Goal: Check status: Check status

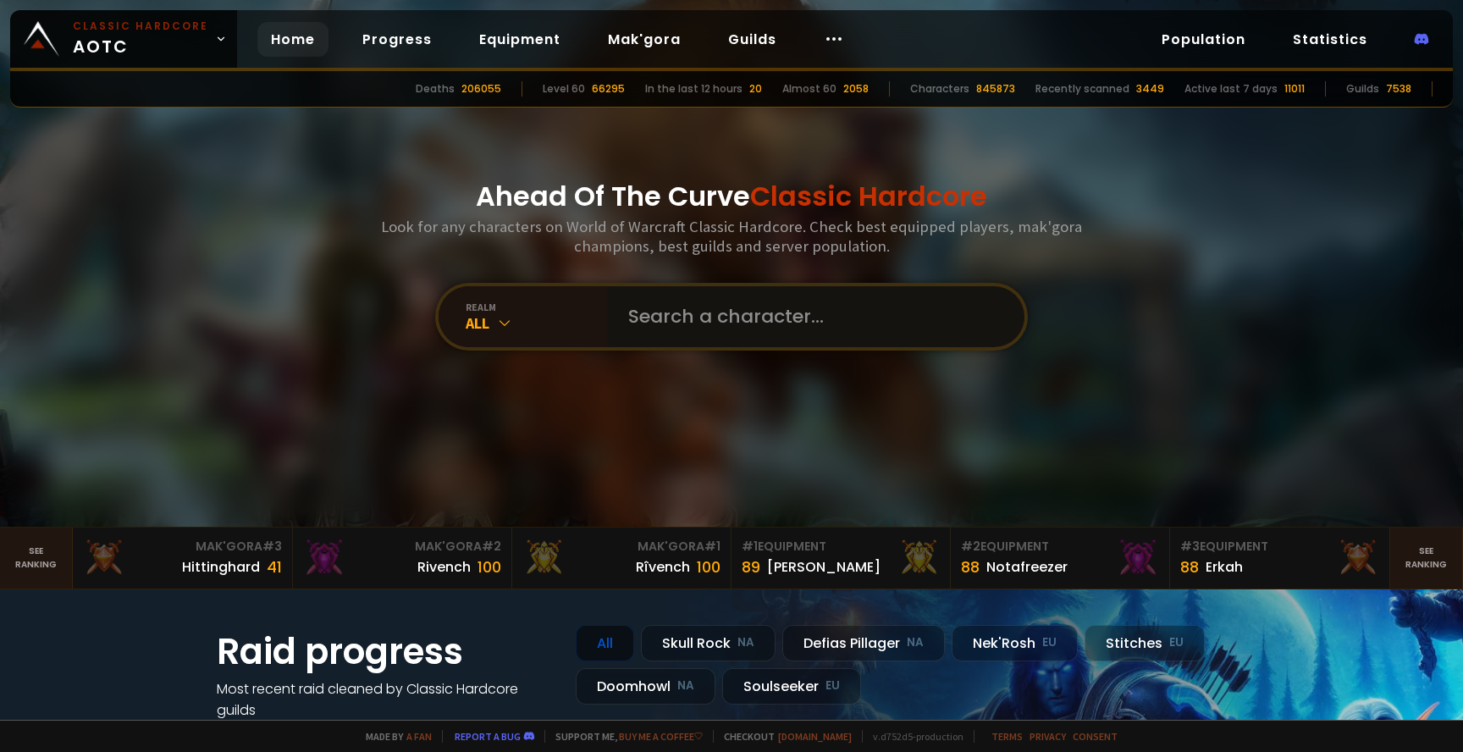
click at [681, 317] on input "text" at bounding box center [811, 316] width 386 height 61
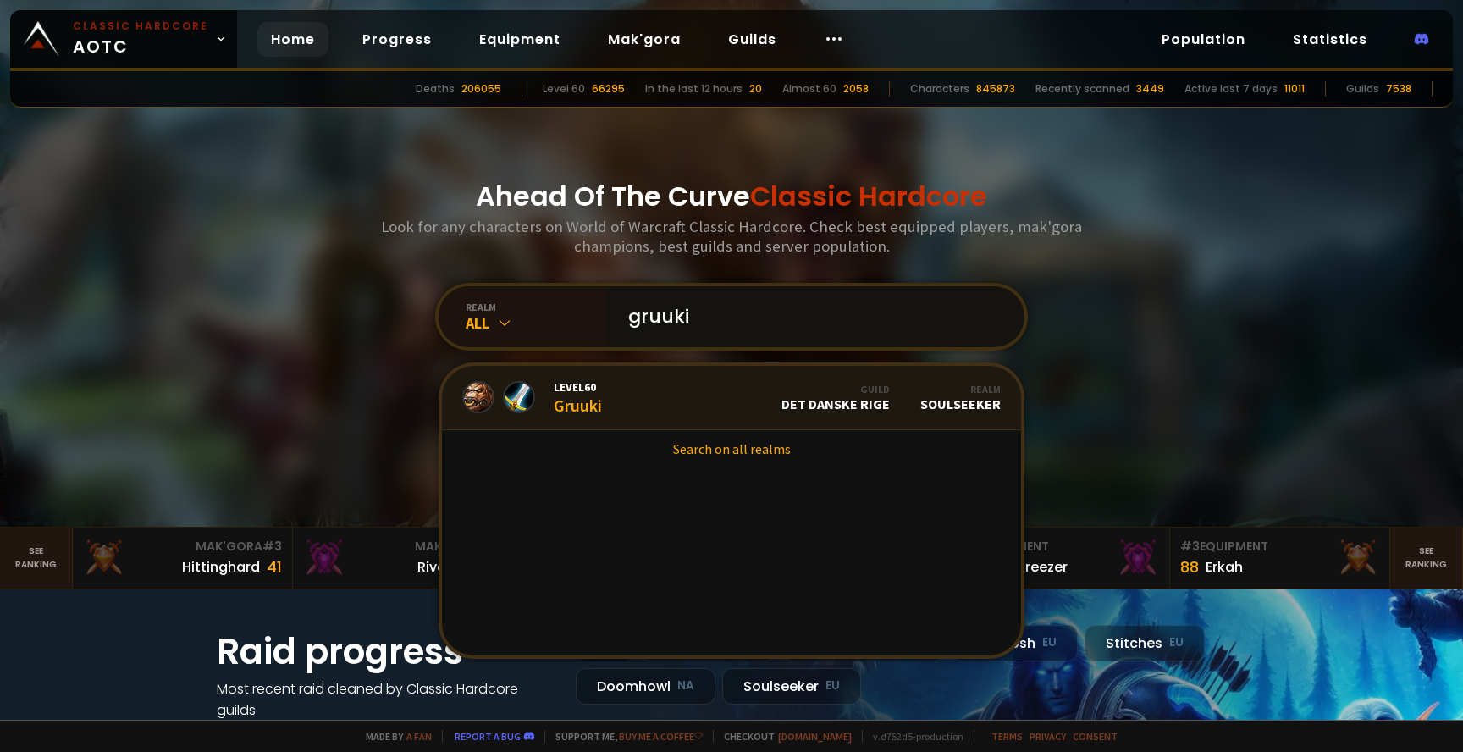
type input "gruuki"
click at [625, 392] on link "Level 60 Gruuki Guild Det Danske Rige Realm Soulseeker" at bounding box center [731, 398] width 579 height 64
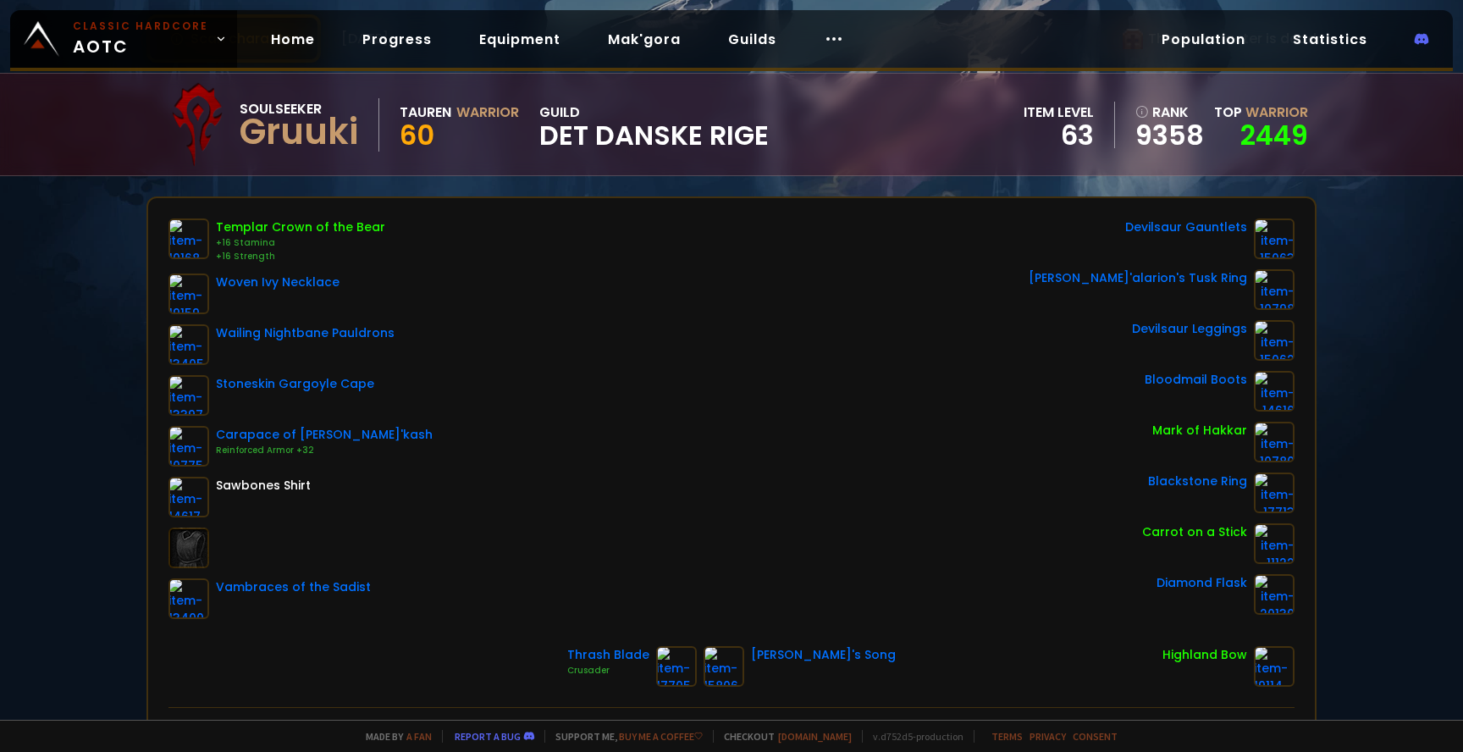
scroll to position [19, 0]
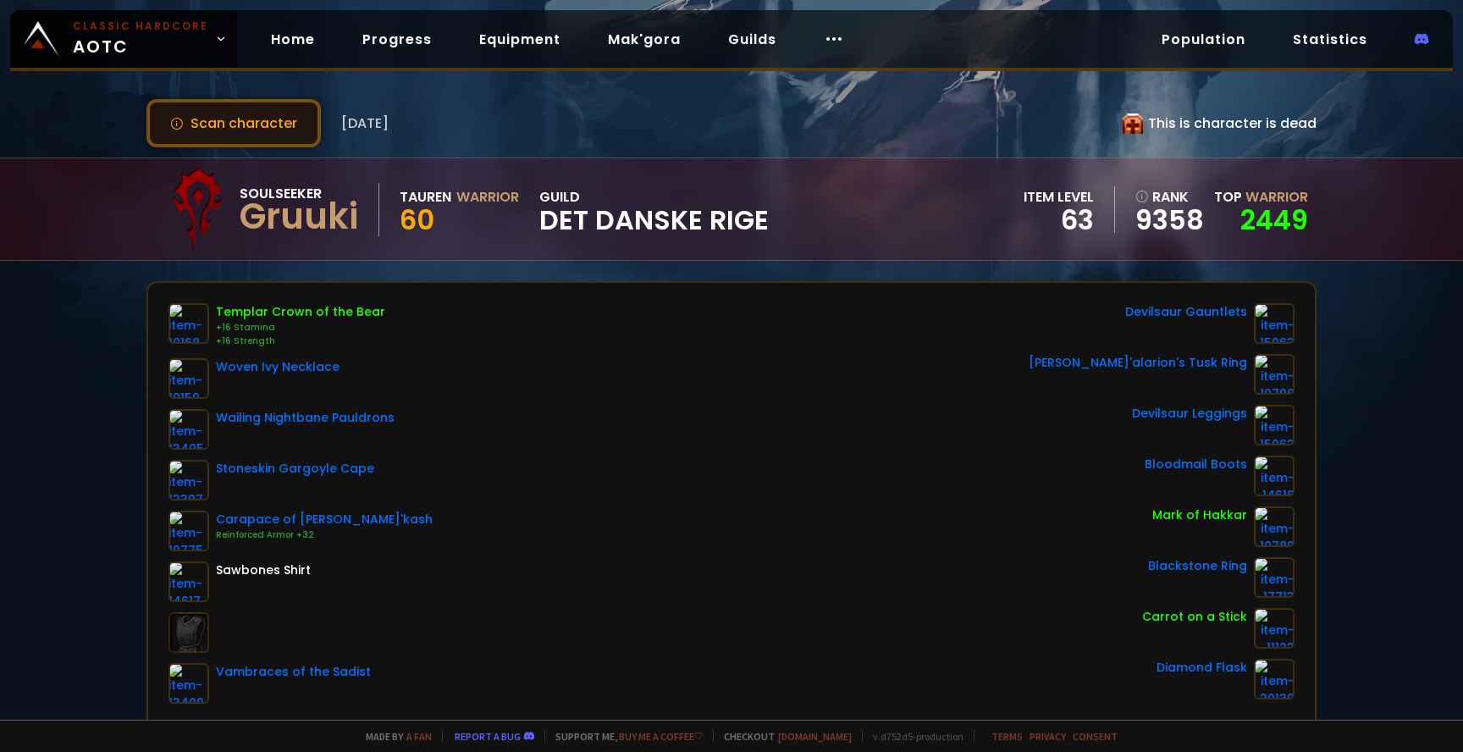
click at [230, 119] on button "Scan character" at bounding box center [233, 123] width 174 height 48
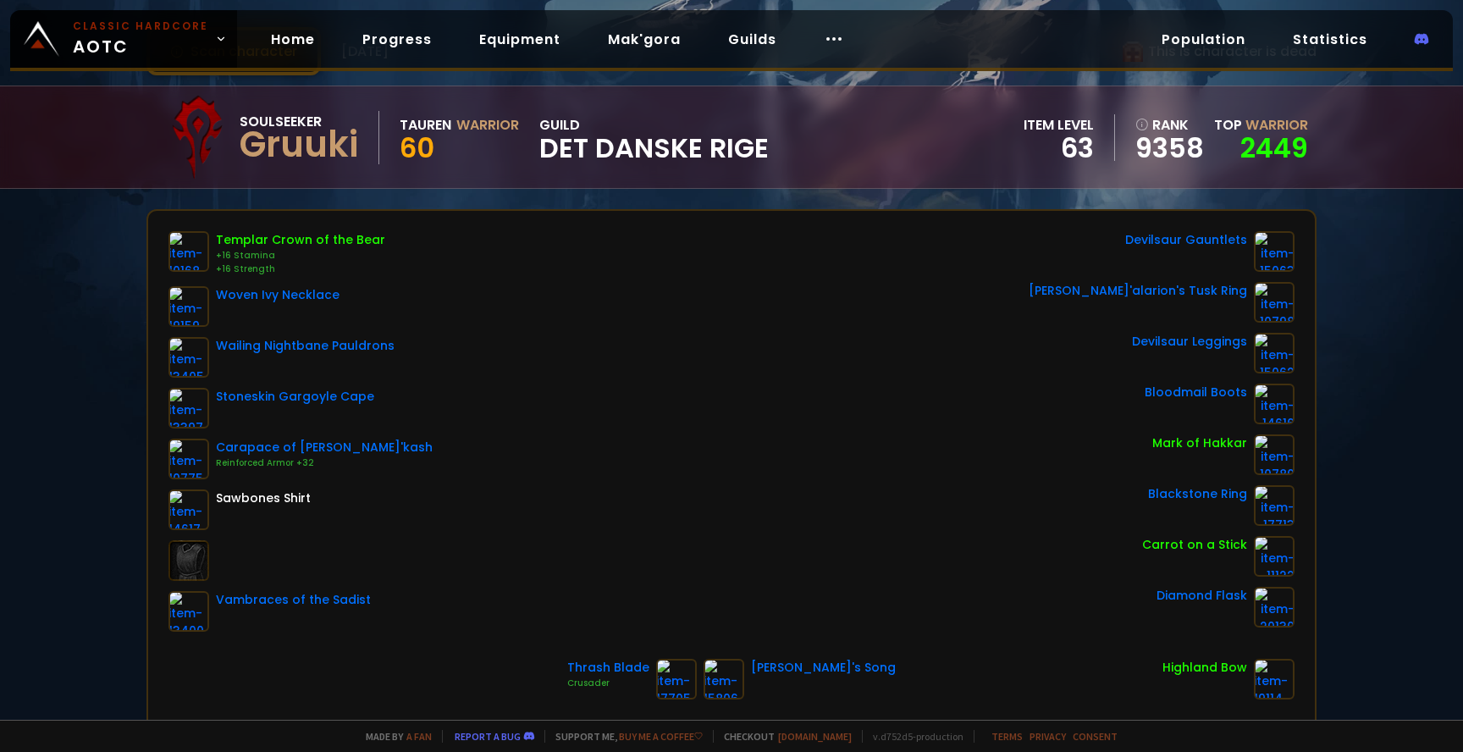
scroll to position [0, 0]
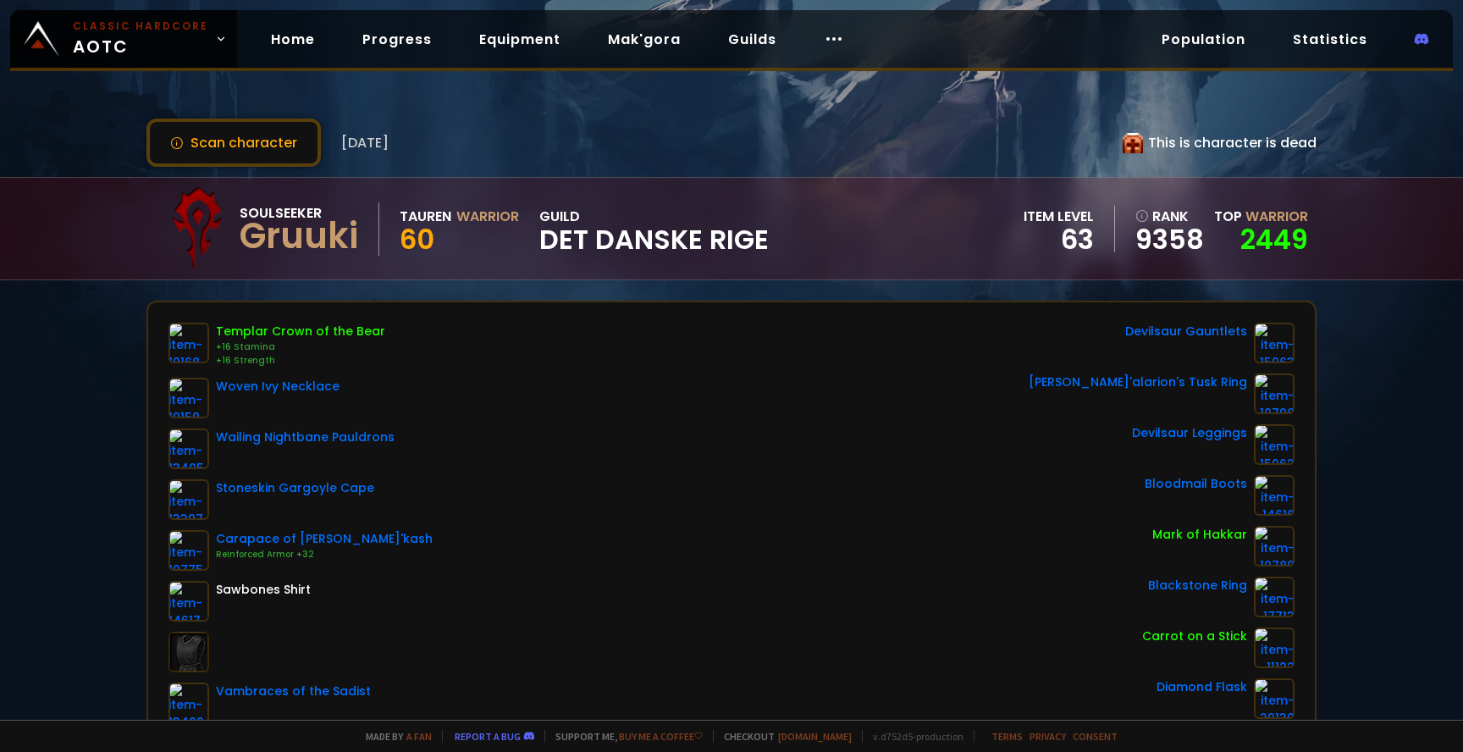
click at [1170, 140] on div "This is character is dead" at bounding box center [1220, 142] width 194 height 21
click at [1131, 144] on icon at bounding box center [1133, 143] width 20 height 20
click at [1170, 141] on div "This is character is dead" at bounding box center [1220, 142] width 194 height 21
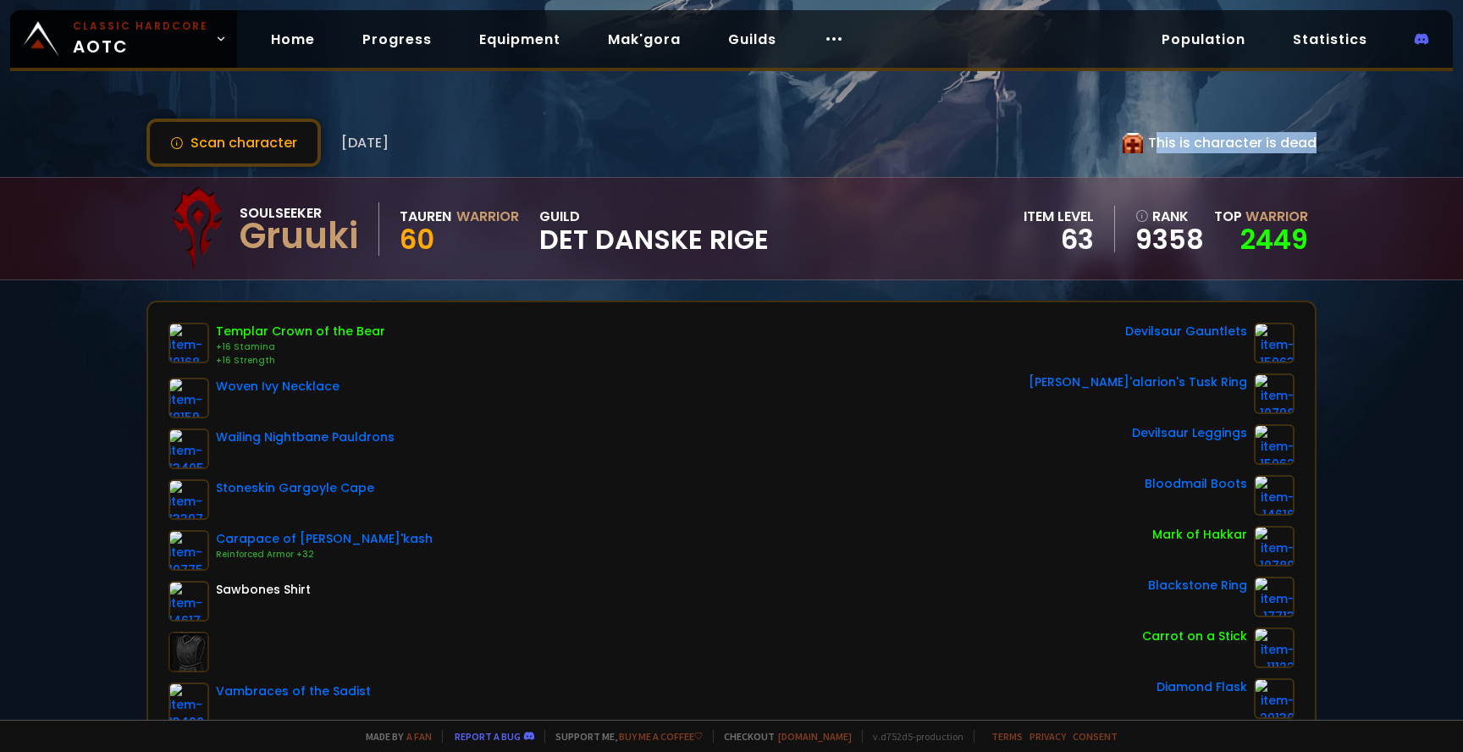
click at [1170, 141] on div "This is character is dead" at bounding box center [1220, 142] width 194 height 21
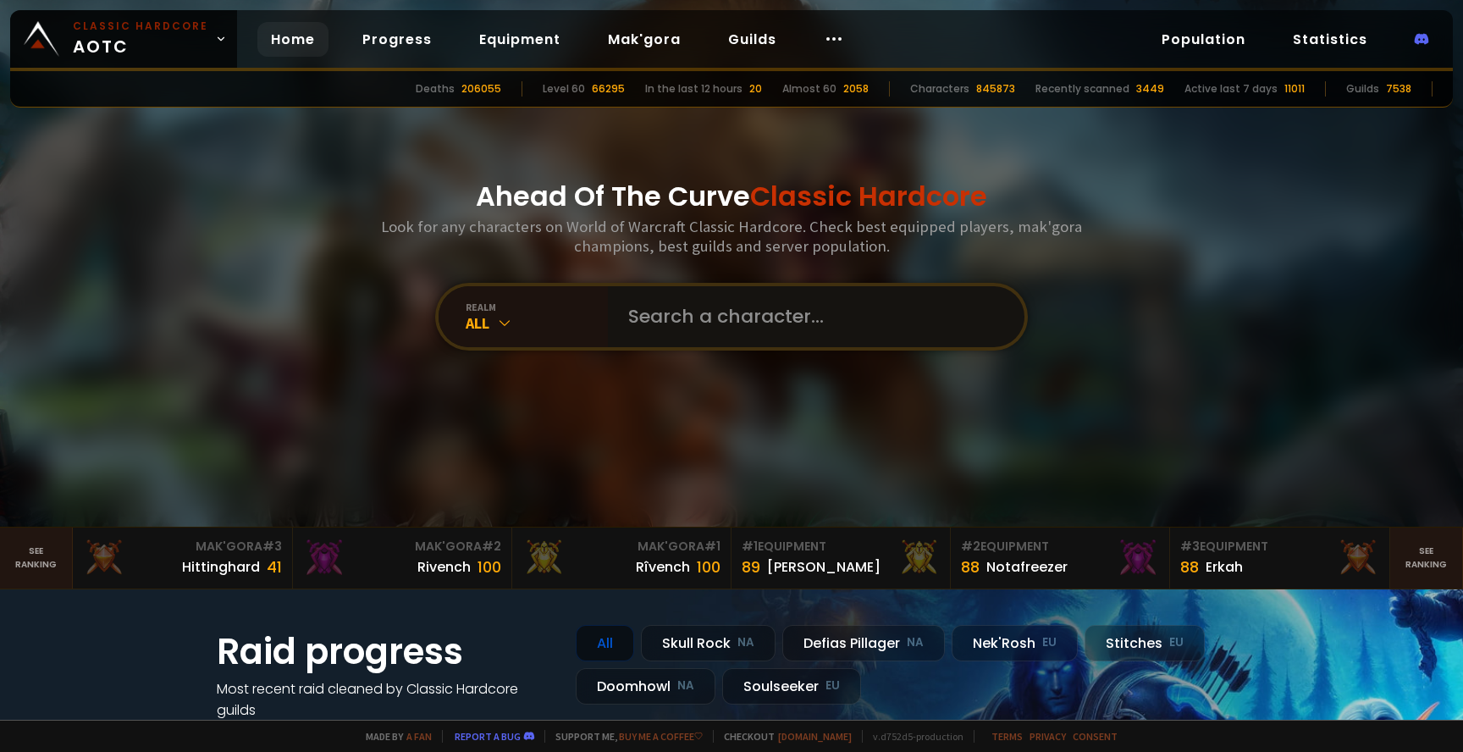
click at [657, 311] on input "text" at bounding box center [811, 316] width 386 height 61
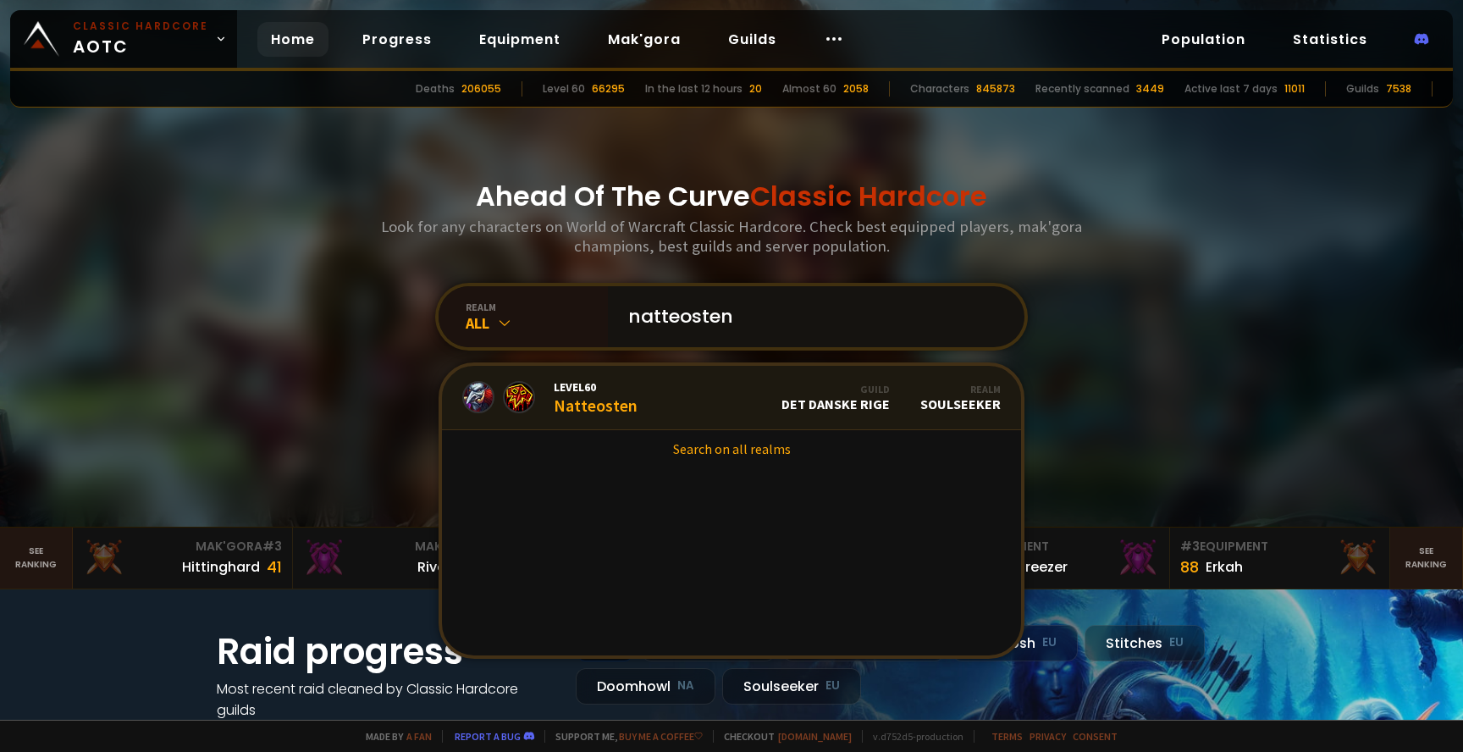
type input "natteosten"
click at [642, 393] on link "Level 60 Natteosten Guild Det Danske Rige Realm Soulseeker" at bounding box center [731, 398] width 579 height 64
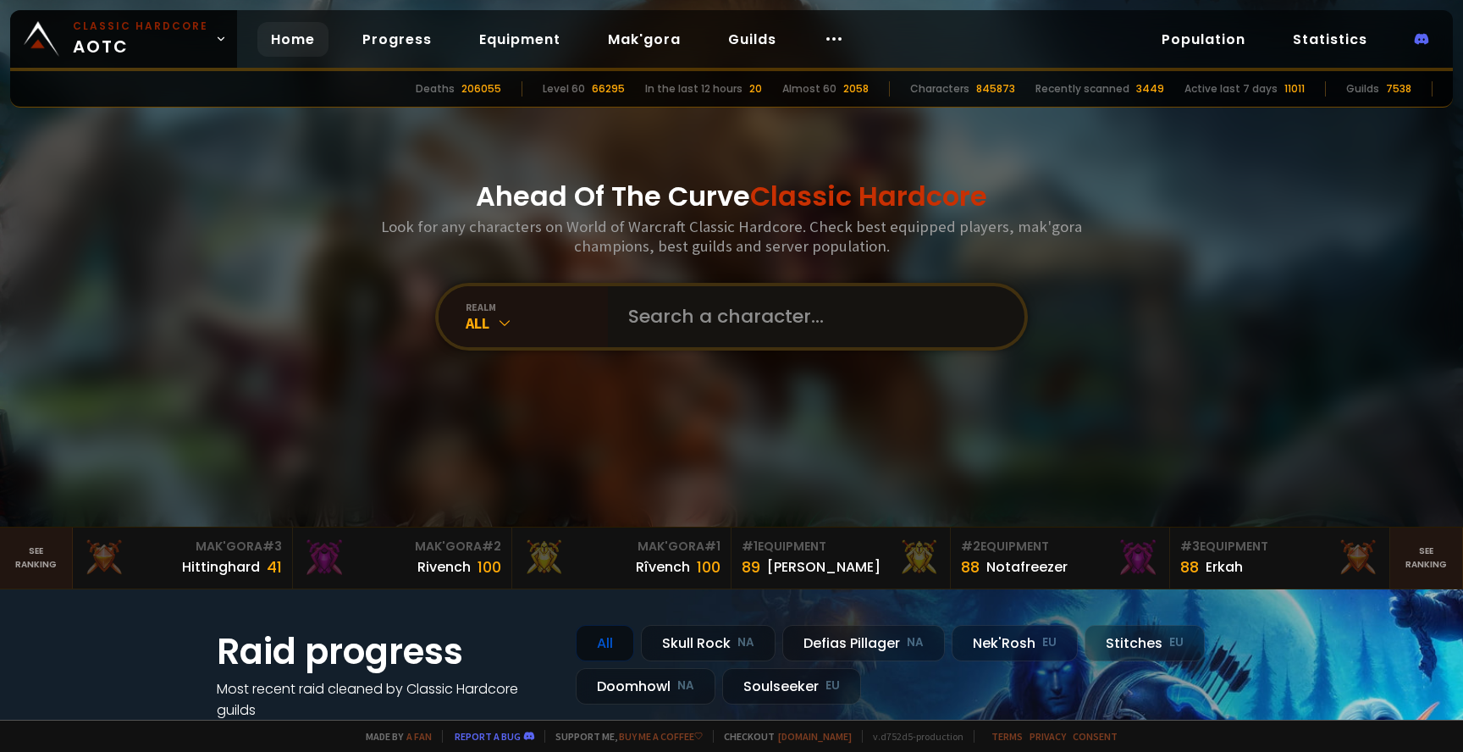
click at [651, 301] on input "text" at bounding box center [811, 316] width 386 height 61
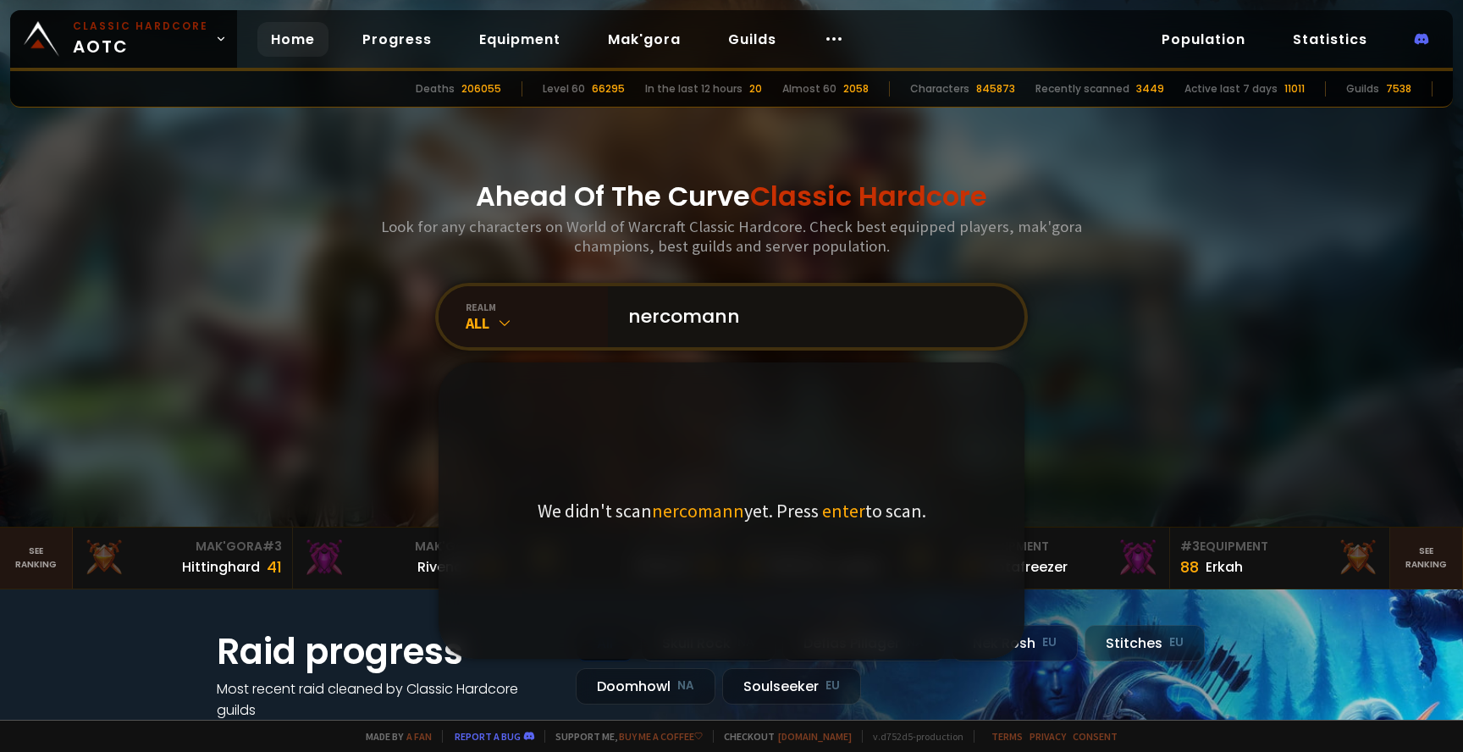
type input "nercomanny"
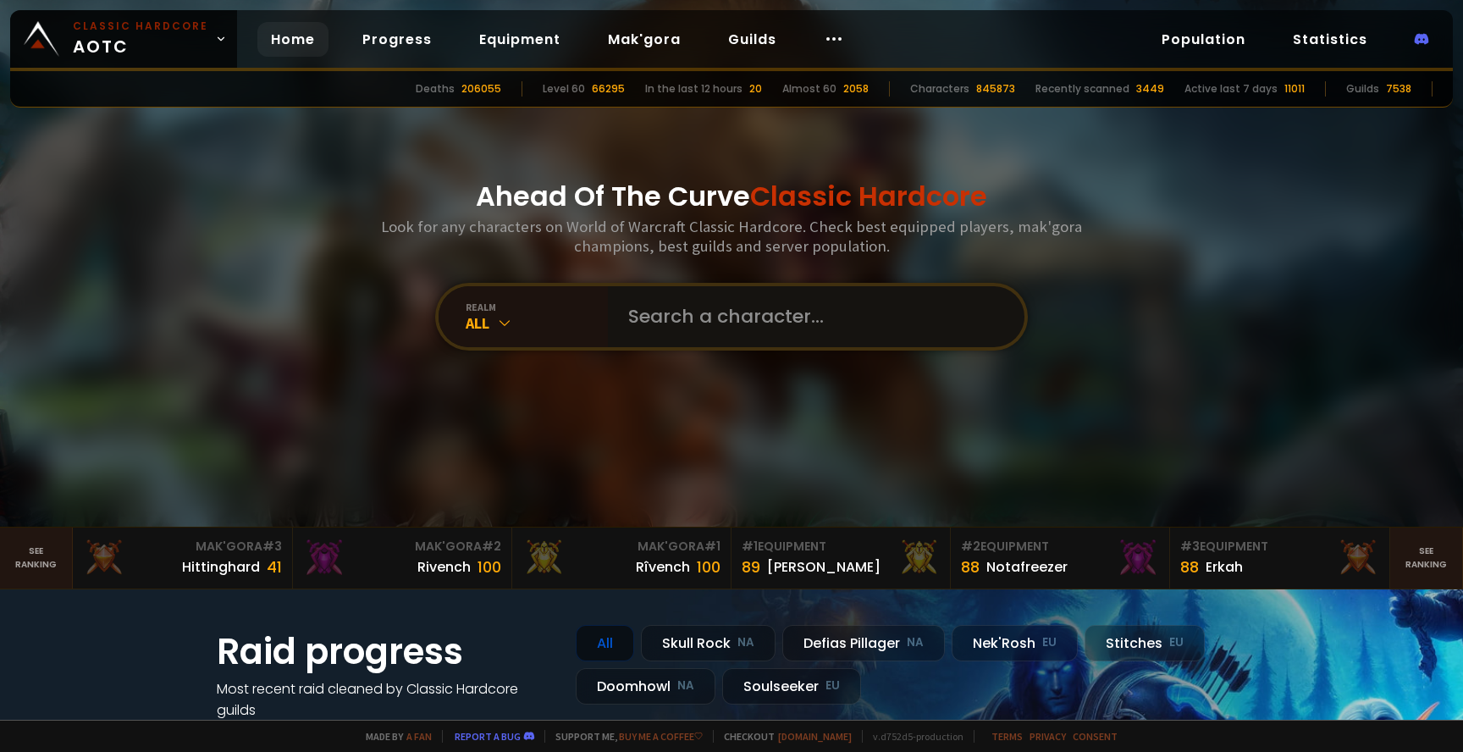
click at [694, 317] on input "text" at bounding box center [811, 316] width 386 height 61
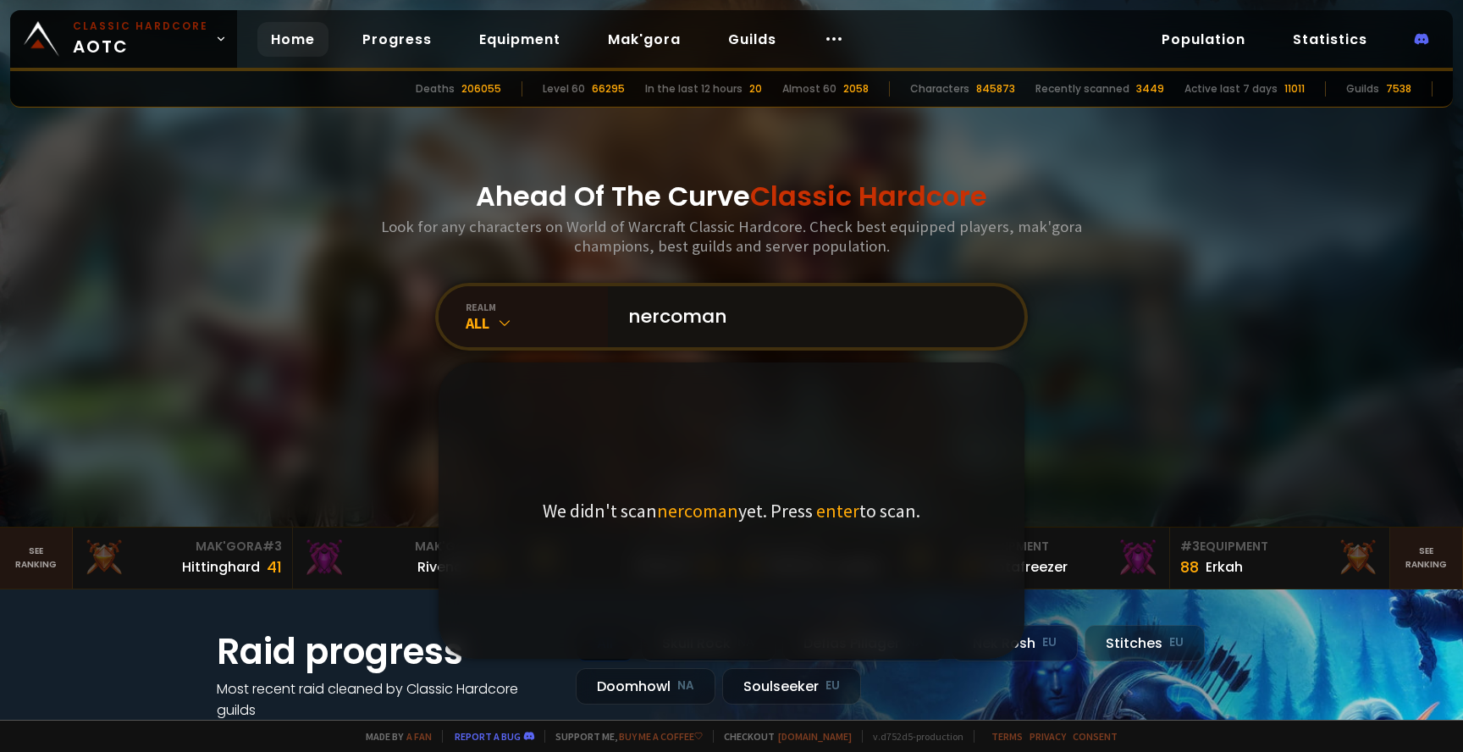
type input "nercomany"
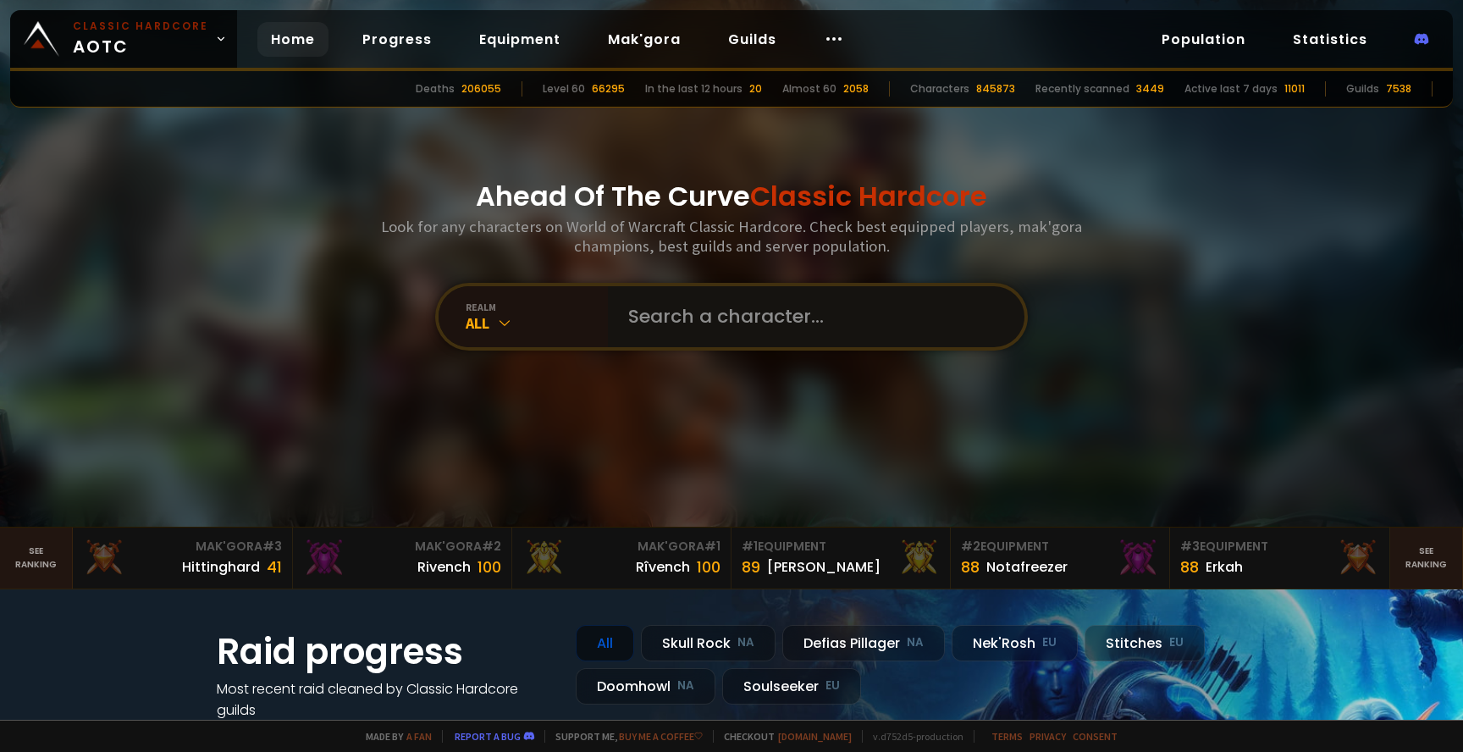
click at [732, 320] on input "text" at bounding box center [811, 316] width 386 height 61
type input "gru"
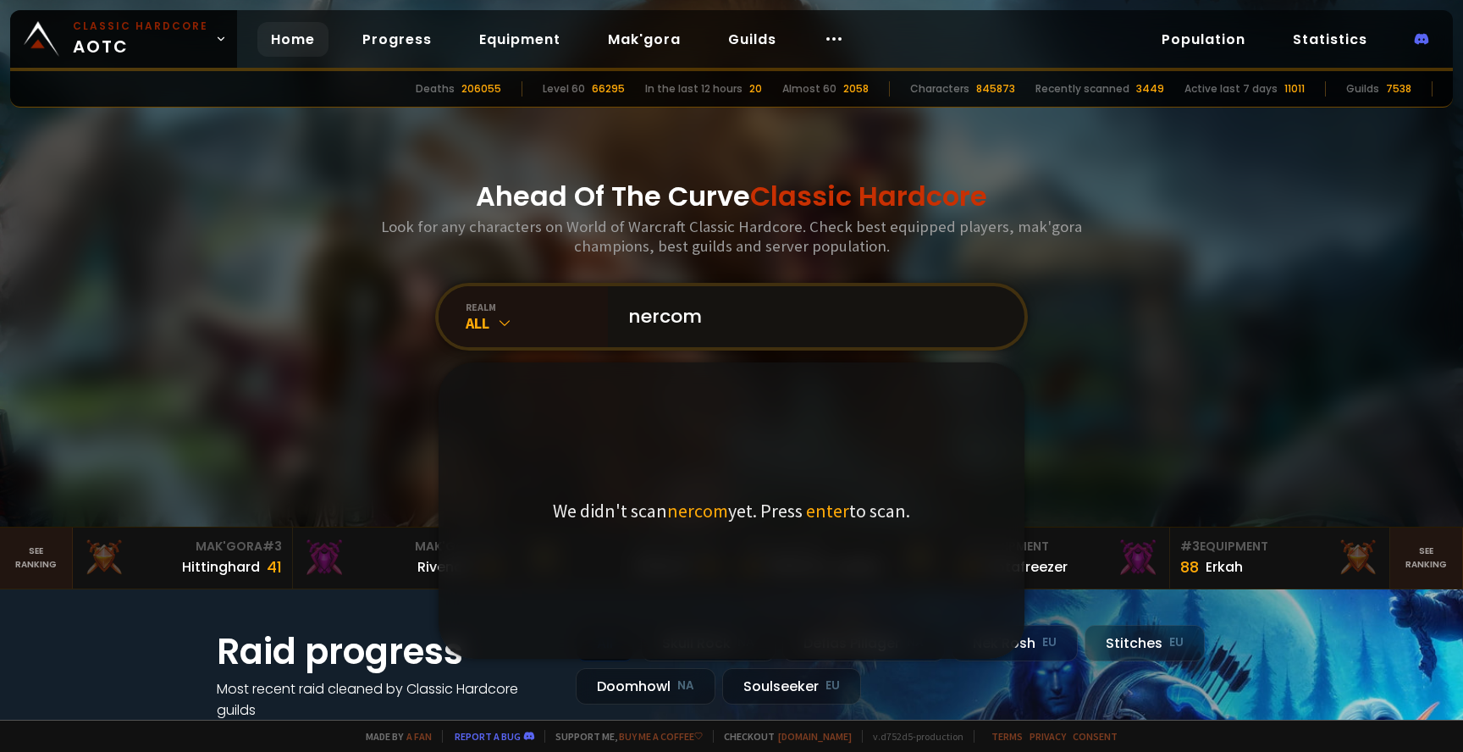
type input "nercom"
